Goal: Book appointment/travel/reservation

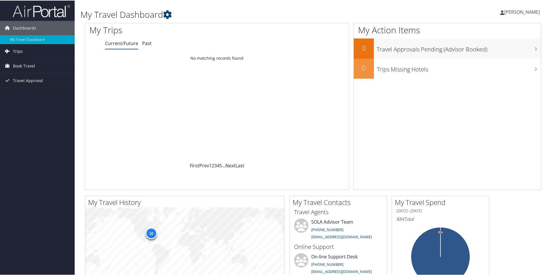
click at [15, 52] on span "Trips" at bounding box center [18, 51] width 10 height 14
click at [19, 63] on link "Current/Future Trips" at bounding box center [37, 62] width 75 height 9
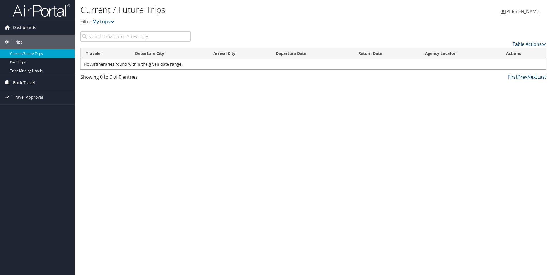
click at [34, 85] on span "Book Travel" at bounding box center [24, 83] width 22 height 14
click at [32, 100] on link "Book/Manage Online Trips" at bounding box center [37, 103] width 75 height 9
